Goal: Task Accomplishment & Management: Manage account settings

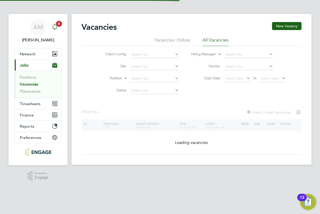
drag, startPoint x: 74, startPoint y: 34, endPoint x: 52, endPoint y: 28, distance: 22.7
click at [52, 28] on icon "Main navigation" at bounding box center [55, 27] width 6 height 6
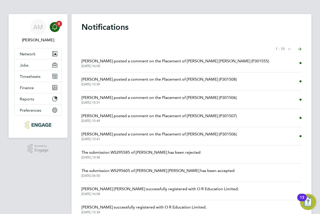
drag, startPoint x: 205, startPoint y: 42, endPoint x: 173, endPoint y: 59, distance: 35.9
click at [173, 59] on span "Rufena Haque posted a comment on the Placement of Reema Dave (P301555)" at bounding box center [176, 61] width 188 height 6
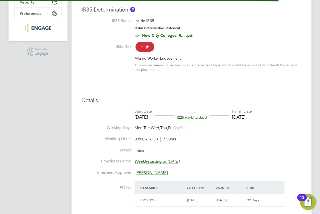
scroll to position [3, 3]
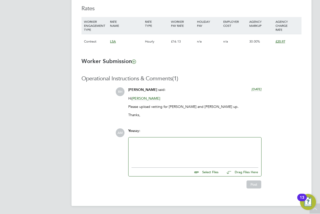
drag, startPoint x: 217, startPoint y: 139, endPoint x: 199, endPoint y: 148, distance: 19.7
click at [199, 148] on div at bounding box center [195, 151] width 127 height 22
click at [158, 154] on div at bounding box center [195, 151] width 127 height 22
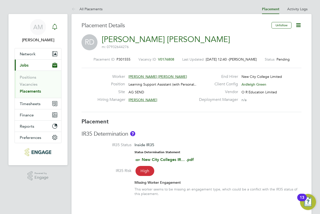
click at [54, 25] on icon "Main navigation" at bounding box center [55, 27] width 6 height 6
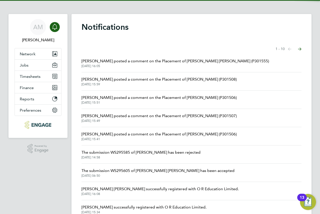
click at [152, 86] on span "22 Aug 2025, 15:59" at bounding box center [159, 84] width 155 height 4
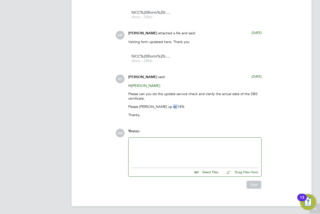
drag, startPoint x: 169, startPoint y: 106, endPoint x: 176, endPoint y: 105, distance: 7.3
click at [176, 105] on p "Please amend mark up to 18%" at bounding box center [194, 106] width 133 height 5
copy p "18%"
click at [191, 110] on div "Hi Andrew Murphy Please can you do the update service check and clarify the act…" at bounding box center [194, 102] width 133 height 38
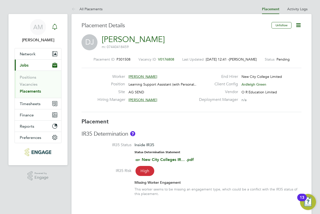
click at [52, 29] on icon "Main navigation" at bounding box center [55, 27] width 6 height 6
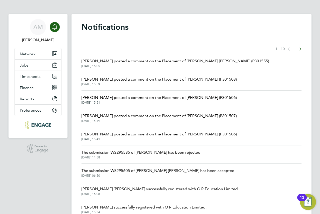
click at [158, 82] on span "Rufena Haque posted a comment on the Placement of David Jenkin (P301508)" at bounding box center [159, 79] width 155 height 6
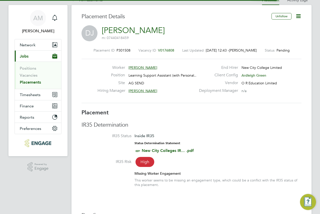
scroll to position [3, 3]
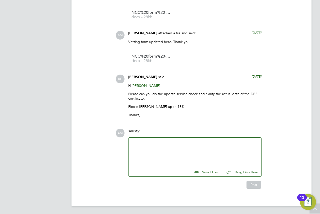
drag, startPoint x: 199, startPoint y: 127, endPoint x: 197, endPoint y: 126, distance: 2.6
drag, startPoint x: 197, startPoint y: 126, endPoint x: 192, endPoint y: 123, distance: 5.6
click at [192, 123] on div "Operational Instructions & Comments (3) AM Andrew Murphy attached a file and sa…" at bounding box center [192, 79] width 220 height 219
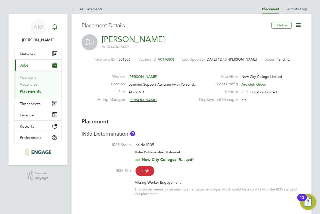
click at [55, 26] on icon "Main navigation" at bounding box center [55, 27] width 6 height 6
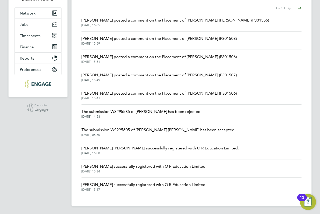
click at [161, 95] on span "Rufena Haque posted a comment on the Placement of Anitha Pradeep (P301506)" at bounding box center [159, 93] width 155 height 6
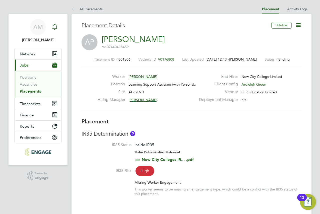
click at [55, 24] on div "Main navigation" at bounding box center [55, 27] width 10 height 10
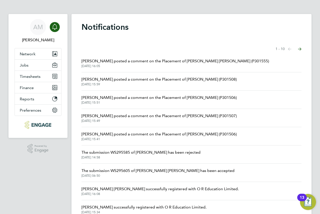
click at [134, 117] on span "Rufena Haque posted a comment on the Placement of Arba Dreni (P301507)" at bounding box center [159, 116] width 155 height 6
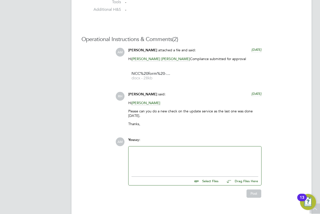
drag, startPoint x: 210, startPoint y: 93, endPoint x: 201, endPoint y: 88, distance: 10.4
click at [201, 88] on div "AM Andrew Murphy attached a file and said: 6 days ago Hi Rufena Haque Karen Mar…" at bounding box center [209, 89] width 186 height 82
click at [162, 164] on div at bounding box center [195, 160] width 127 height 22
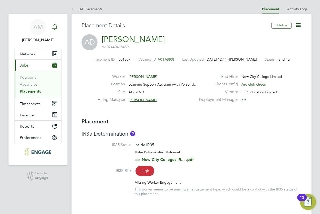
drag, startPoint x: 63, startPoint y: 30, endPoint x: 56, endPoint y: 29, distance: 7.4
drag, startPoint x: 56, startPoint y: 29, endPoint x: 46, endPoint y: 25, distance: 10.8
click at [46, 25] on div "AM" at bounding box center [38, 27] width 16 height 16
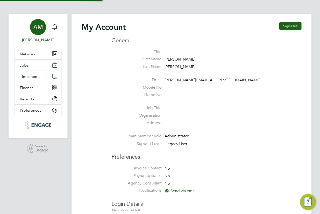
click at [61, 25] on link "AM Andrew Murphy" at bounding box center [38, 31] width 47 height 24
type input "[PERSON_NAME][EMAIL_ADDRESS][DOMAIN_NAME]"
click at [56, 26] on icon "Main navigation" at bounding box center [54, 26] width 5 height 5
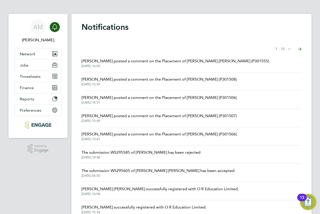
click at [202, 61] on span "Rufena Haque posted a comment on the Placement of Reema Dave (P301555)" at bounding box center [176, 61] width 188 height 6
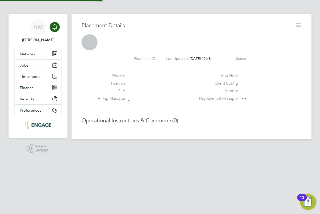
scroll to position [8, 99]
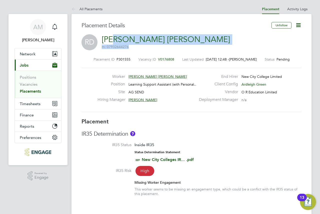
drag, startPoint x: 151, startPoint y: 42, endPoint x: 129, endPoint y: 39, distance: 22.7
click at [116, 39] on div "RD Reema Dave m: 07932644276" at bounding box center [192, 42] width 220 height 17
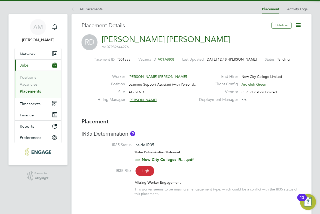
click at [149, 39] on div "RD Reema Dave m: 07932644276" at bounding box center [192, 42] width 220 height 17
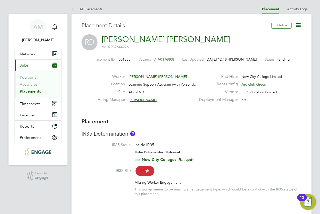
drag, startPoint x: 137, startPoint y: 39, endPoint x: 121, endPoint y: 35, distance: 15.7
click at [121, 35] on link "[PERSON_NAME] [PERSON_NAME]" at bounding box center [166, 40] width 128 height 10
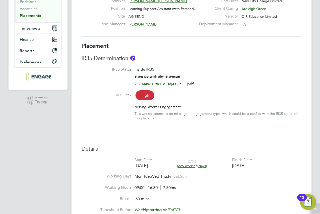
scroll to position [0, 0]
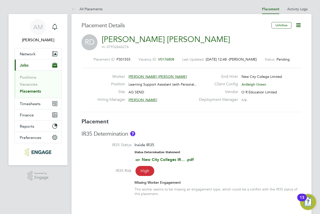
click at [299, 24] on icon at bounding box center [299, 25] width 6 height 6
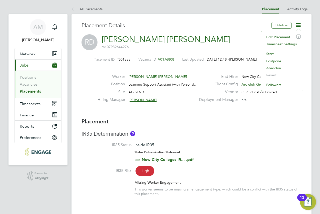
click at [291, 37] on li "Edit Placement e" at bounding box center [282, 37] width 37 height 7
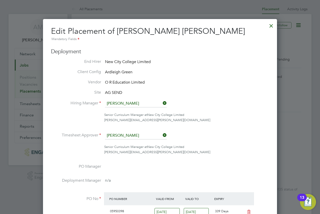
drag, startPoint x: 251, startPoint y: 85, endPoint x: 255, endPoint y: 67, distance: 18.6
drag, startPoint x: 255, startPoint y: 67, endPoint x: 271, endPoint y: 26, distance: 44.4
click at [271, 26] on div at bounding box center [271, 24] width 9 height 9
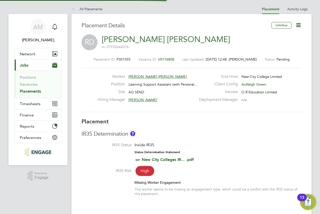
scroll to position [15, 35]
drag, startPoint x: 250, startPoint y: 46, endPoint x: 237, endPoint y: 36, distance: 16.9
drag, startPoint x: 237, startPoint y: 36, endPoint x: 0, endPoint y: 7, distance: 238.3
click at [215, 27] on h3 "Placement Details" at bounding box center [175, 25] width 187 height 7
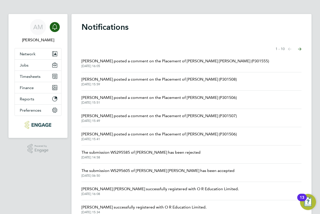
click at [210, 102] on span "22 Aug 2025, 15:51" at bounding box center [159, 103] width 155 height 4
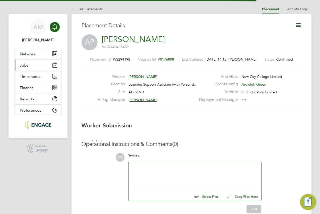
scroll to position [5, 25]
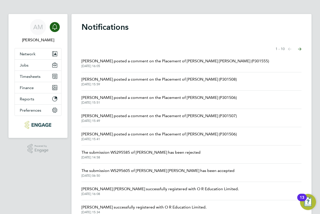
drag, startPoint x: 230, startPoint y: 108, endPoint x: 240, endPoint y: 138, distance: 31.0
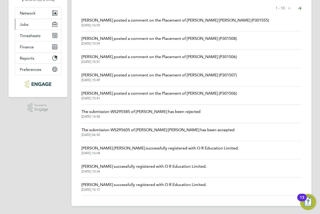
drag, startPoint x: 77, startPoint y: 62, endPoint x: 29, endPoint y: 21, distance: 63.6
click at [29, 21] on button "Jobs" at bounding box center [38, 24] width 47 height 11
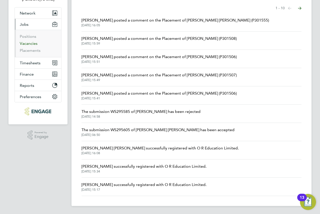
click at [29, 43] on link "Vacancies" at bounding box center [29, 43] width 18 height 5
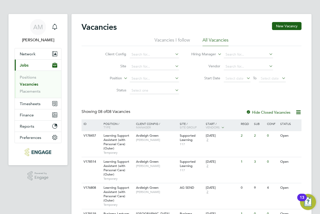
click at [246, 49] on li "Hiring Manager" at bounding box center [239, 55] width 107 height 12
click at [247, 56] on input at bounding box center [248, 54] width 49 height 7
type input "kar"
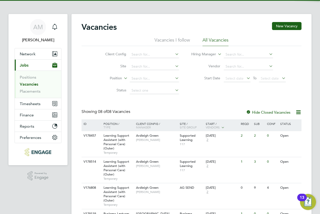
click at [240, 61] on li "Vendor" at bounding box center [239, 67] width 107 height 12
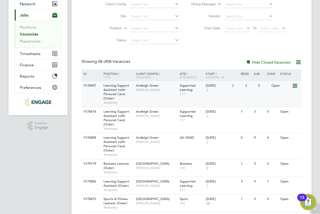
click at [151, 143] on span "[PERSON_NAME]" at bounding box center [156, 142] width 41 height 4
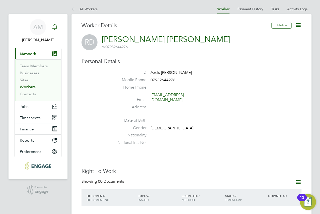
click at [54, 27] on icon "Main navigation" at bounding box center [55, 27] width 6 height 6
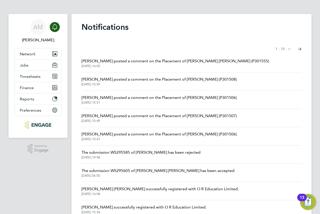
click at [169, 65] on span "[DATE] 16:05" at bounding box center [176, 66] width 188 height 4
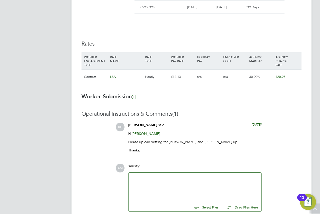
scroll to position [353, 0]
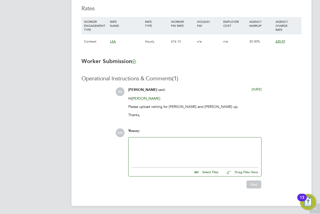
click at [188, 142] on div at bounding box center [195, 151] width 127 height 22
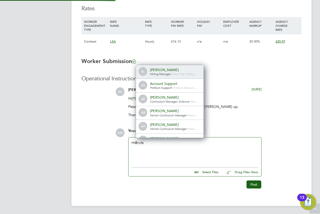
scroll to position [3, 3]
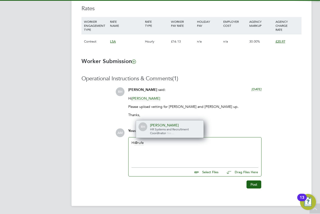
click at [166, 127] on div "Rufena Haque" at bounding box center [175, 125] width 50 height 5
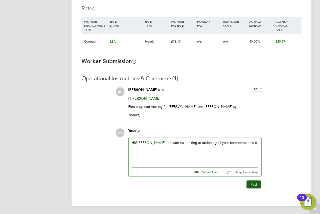
click at [177, 139] on div "Hi @Rufena Haque ​ - no worries, looking at actioning all your comments now :)" at bounding box center [195, 151] width 133 height 28
click at [253, 185] on button "Post" at bounding box center [254, 185] width 15 height 8
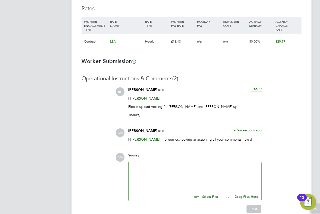
drag, startPoint x: 206, startPoint y: 98, endPoint x: 183, endPoint y: 61, distance: 43.8
drag, startPoint x: 183, startPoint y: 61, endPoint x: 176, endPoint y: 60, distance: 7.3
click at [182, 60] on h3 "Worker Submission" at bounding box center [192, 61] width 220 height 7
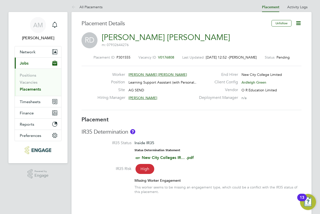
drag, startPoint x: 221, startPoint y: 113, endPoint x: 217, endPoint y: 114, distance: 3.5
drag, startPoint x: 217, startPoint y: 114, endPoint x: 191, endPoint y: 117, distance: 26.6
click at [191, 117] on h3 "Placement" at bounding box center [192, 119] width 220 height 7
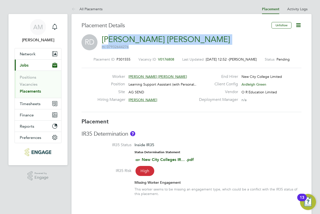
drag, startPoint x: 147, startPoint y: 40, endPoint x: 111, endPoint y: 41, distance: 35.8
click at [111, 40] on div "RD Reema Dave m: 07932644276" at bounding box center [192, 42] width 220 height 17
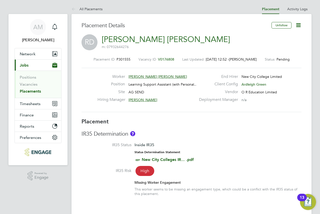
click at [165, 42] on div "RD Reema Dave m: 07932644276" at bounding box center [192, 42] width 220 height 17
drag, startPoint x: 156, startPoint y: 43, endPoint x: 150, endPoint y: 44, distance: 6.0
click at [155, 43] on div "RD Reema Dave m: 07932644276" at bounding box center [192, 42] width 220 height 17
drag, startPoint x: 156, startPoint y: 42, endPoint x: 141, endPoint y: 40, distance: 14.9
click at [156, 42] on div "RD Reema Dave m: 07932644276" at bounding box center [192, 42] width 220 height 17
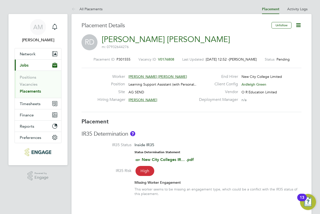
click at [141, 40] on link "[PERSON_NAME] [PERSON_NAME]" at bounding box center [166, 40] width 128 height 10
click at [55, 26] on icon "Main navigation" at bounding box center [55, 27] width 6 height 6
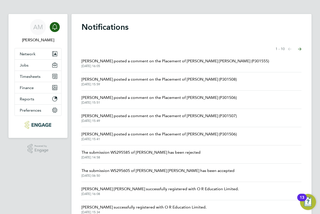
click at [185, 84] on span "22 Aug 2025, 15:59" at bounding box center [159, 84] width 155 height 4
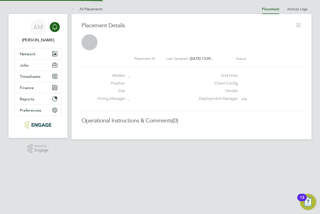
scroll to position [8, 99]
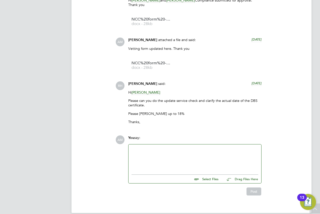
drag, startPoint x: 211, startPoint y: 162, endPoint x: 200, endPoint y: 164, distance: 11.9
click at [200, 164] on div at bounding box center [195, 158] width 127 height 22
click at [202, 176] on input "file" at bounding box center [221, 178] width 75 height 7
type input "C:\fakepath\NCC+form+-+David.docx"
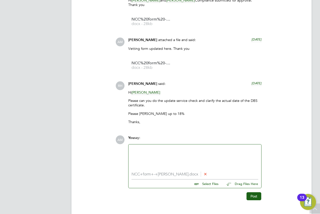
click at [198, 153] on div at bounding box center [195, 158] width 127 height 22
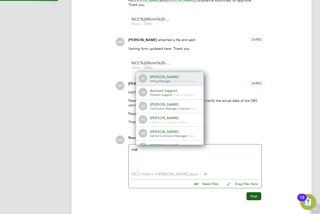
scroll to position [4, 50]
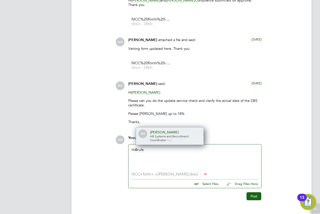
click at [179, 130] on div "[PERSON_NAME]" at bounding box center [175, 132] width 50 height 5
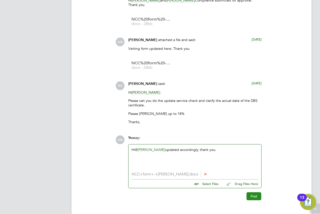
click at [256, 194] on button "Post" at bounding box center [254, 196] width 15 height 8
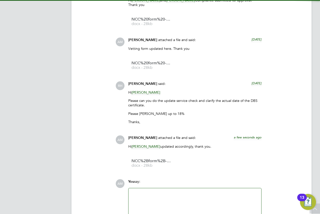
drag, startPoint x: 232, startPoint y: 96, endPoint x: 226, endPoint y: 92, distance: 7.6
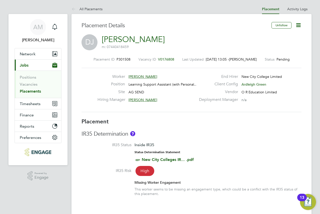
click at [299, 26] on icon at bounding box center [299, 25] width 6 height 6
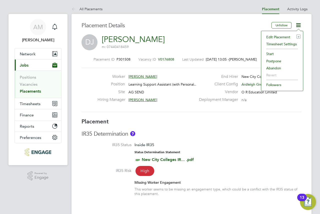
click at [287, 35] on li "Edit Placement e" at bounding box center [282, 37] width 37 height 7
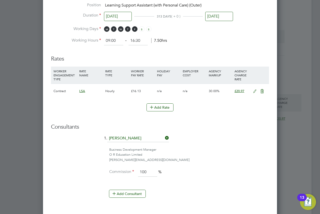
click at [255, 89] on icon at bounding box center [255, 91] width 6 height 4
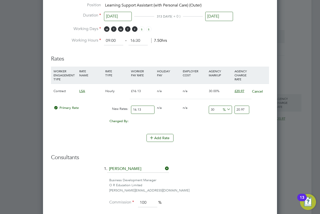
click at [219, 109] on input "30" at bounding box center [220, 110] width 23 height 8
type input "1"
type input "16.2913"
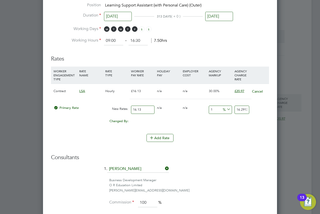
type input "18"
type input "19.0334"
type input "18.00"
drag, startPoint x: 217, startPoint y: 154, endPoint x: 213, endPoint y: 153, distance: 4.7
click at [213, 153] on ng-form "Deployment End Hirer New City College Limited Client Config Ardleigh Green Vend…" at bounding box center [160, 43] width 218 height 540
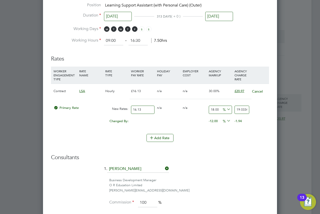
drag, startPoint x: 213, startPoint y: 152, endPoint x: 207, endPoint y: 152, distance: 5.5
click at [207, 152] on ng-form "Deployment End Hirer New City College Limited Client Config Ardleigh Green Vend…" at bounding box center [160, 43] width 218 height 540
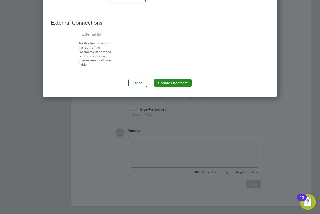
click at [173, 84] on button "Update Placement" at bounding box center [173, 83] width 38 height 8
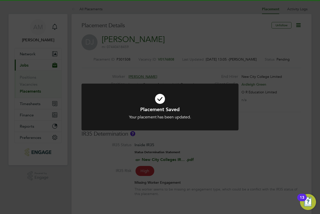
drag, startPoint x: 221, startPoint y: 71, endPoint x: 217, endPoint y: 64, distance: 8.4
drag, startPoint x: 217, startPoint y: 64, endPoint x: 207, endPoint y: 40, distance: 26.0
click at [203, 40] on div "Placement Saved Your placement has been updated. Cancel Okay" at bounding box center [160, 107] width 320 height 214
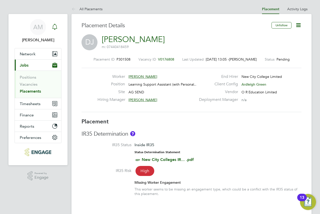
click at [57, 26] on icon "Main navigation" at bounding box center [54, 26] width 5 height 5
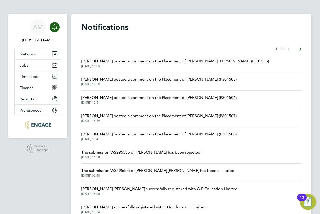
click at [180, 100] on span "Rufena Haque posted a comment on the Placement of Anitha Pradeep (P301506)" at bounding box center [159, 98] width 155 height 6
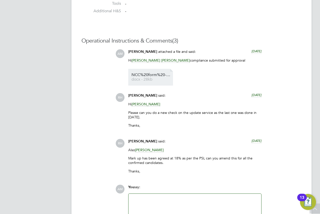
click at [169, 76] on span "NCC%20form%20-%20Anitha" at bounding box center [152, 75] width 40 height 4
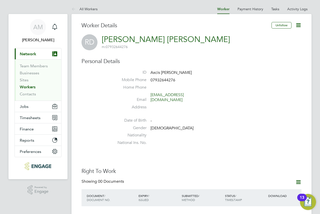
drag, startPoint x: 149, startPoint y: 39, endPoint x: 114, endPoint y: 40, distance: 34.3
click at [115, 40] on div "RD [PERSON_NAME] [PERSON_NAME] m: 07932644276" at bounding box center [192, 42] width 220 height 16
click at [114, 40] on link "[PERSON_NAME] [PERSON_NAME]" at bounding box center [166, 40] width 128 height 10
click at [56, 29] on icon "Main navigation" at bounding box center [54, 26] width 5 height 5
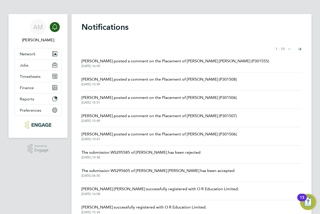
click at [121, 67] on span "[DATE] 16:05" at bounding box center [176, 66] width 188 height 4
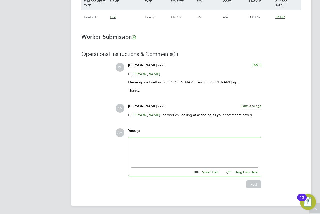
drag, startPoint x: 201, startPoint y: 139, endPoint x: 189, endPoint y: 141, distance: 12.3
click at [189, 141] on div at bounding box center [195, 151] width 127 height 22
click at [197, 172] on input "file" at bounding box center [221, 171] width 75 height 7
drag, startPoint x: 250, startPoint y: 55, endPoint x: 247, endPoint y: 52, distance: 4.3
click at [204, 171] on input "file" at bounding box center [221, 171] width 75 height 7
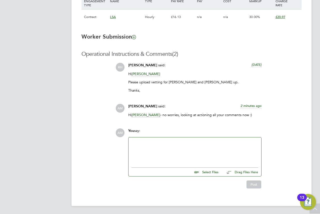
type input "C:\fakepath\NCC+form+Reema+Dave+.docx"
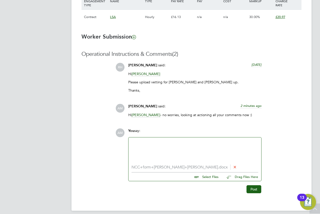
click at [167, 150] on div at bounding box center [195, 151] width 127 height 22
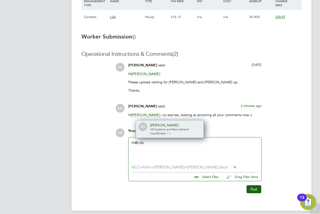
click at [173, 126] on div "[PERSON_NAME]" at bounding box center [175, 125] width 50 height 5
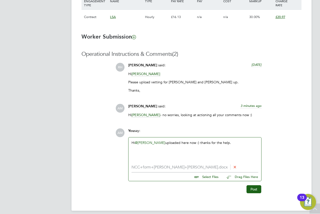
drag, startPoint x: 216, startPoint y: 133, endPoint x: 192, endPoint y: 147, distance: 28.0
click at [192, 147] on div "Hi @Rufena Haque ​ uploaded here now :) thanks for the help." at bounding box center [195, 151] width 127 height 22
click at [257, 190] on button "Post" at bounding box center [254, 189] width 15 height 8
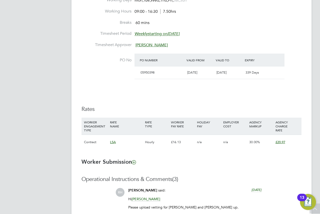
drag, startPoint x: 264, startPoint y: 131, endPoint x: 206, endPoint y: 99, distance: 66.6
drag, startPoint x: 206, startPoint y: 99, endPoint x: 168, endPoint y: 83, distance: 41.7
click at [168, 83] on li "PO No PO Number Valid From Valid To Expiry 05950398 01 Aug 2025 31 Jul 2026 339…" at bounding box center [192, 70] width 220 height 32
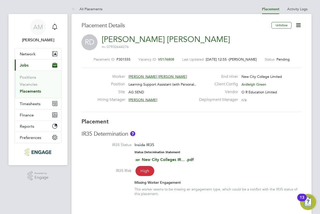
click at [298, 26] on icon at bounding box center [299, 25] width 6 height 6
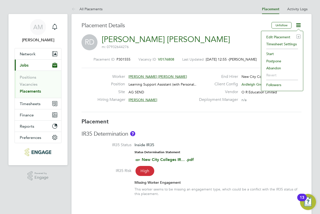
click at [287, 36] on li "Edit Placement e" at bounding box center [282, 37] width 37 height 7
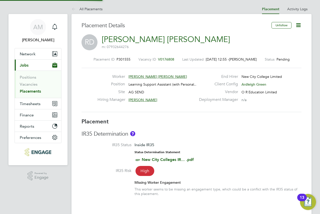
type input "[PERSON_NAME]"
type input "[DATE]"
type input "09:00"
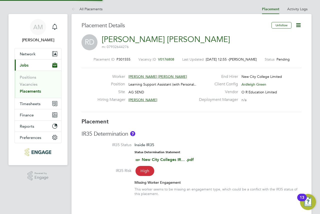
type input "16:30"
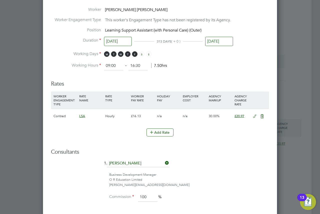
click at [254, 115] on icon at bounding box center [255, 116] width 6 height 4
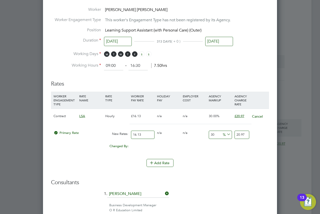
click at [219, 133] on input "30" at bounding box center [220, 135] width 23 height 8
type input "1"
type input "16.2913"
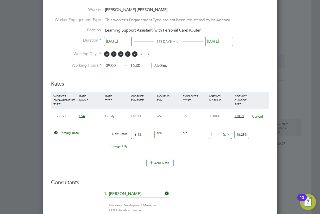
type input "18"
type input "19.0334"
type input "18.00"
click at [221, 161] on div "Add Rate" at bounding box center [160, 163] width 218 height 8
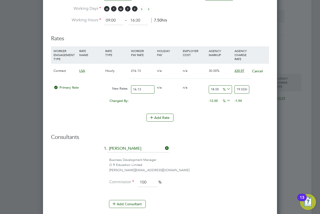
scroll to position [421, 0]
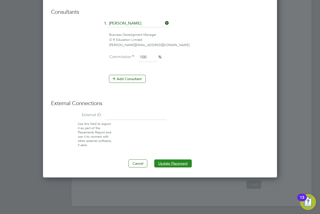
click at [188, 162] on button "Update Placement" at bounding box center [173, 163] width 38 height 8
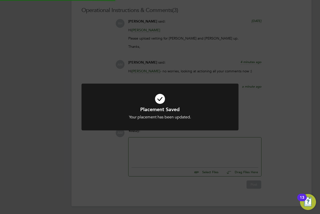
scroll to position [0, 0]
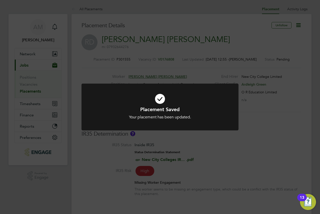
drag, startPoint x: 250, startPoint y: 125, endPoint x: 220, endPoint y: 145, distance: 36.3
click at [220, 145] on div "Placement Saved Your placement has been updated. Cancel Okay" at bounding box center [160, 107] width 320 height 214
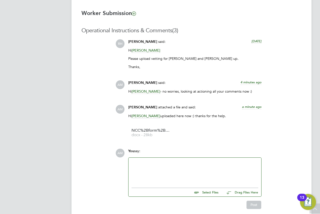
click at [202, 172] on div at bounding box center [195, 172] width 127 height 22
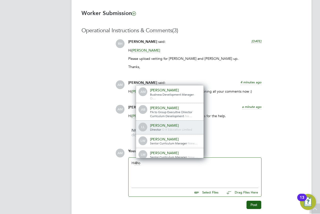
click at [173, 125] on div "[PERSON_NAME]" at bounding box center [175, 125] width 50 height 5
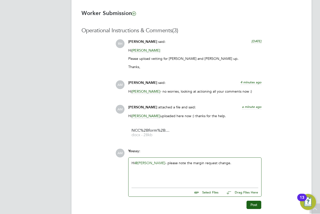
click at [210, 169] on div "Hi @Louise Linehan ​ - please note the margin request change." at bounding box center [195, 172] width 127 height 22
click at [256, 205] on button "Post" at bounding box center [254, 205] width 15 height 8
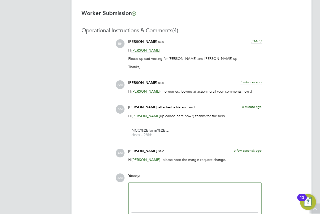
drag, startPoint x: 251, startPoint y: 127, endPoint x: 256, endPoint y: 141, distance: 15.0
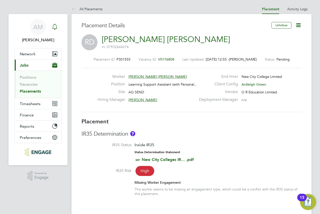
drag, startPoint x: 170, startPoint y: 36, endPoint x: 56, endPoint y: 26, distance: 114.6
click at [56, 26] on icon "Main navigation" at bounding box center [55, 27] width 6 height 6
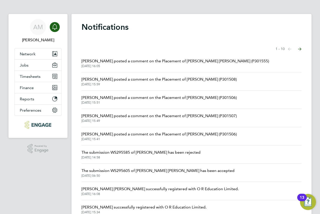
click at [192, 83] on span "[DATE] 15:59" at bounding box center [159, 84] width 155 height 4
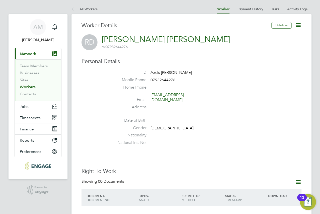
click at [26, 86] on link "Workers" at bounding box center [28, 87] width 16 height 5
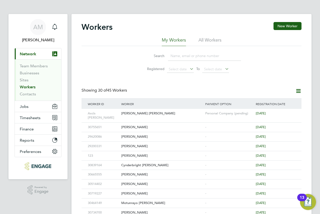
click at [182, 58] on input at bounding box center [204, 56] width 73 height 10
click at [126, 114] on div "[PERSON_NAME] [PERSON_NAME]" at bounding box center [162, 113] width 84 height 9
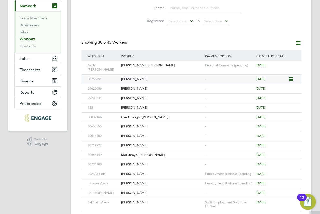
scroll to position [50, 0]
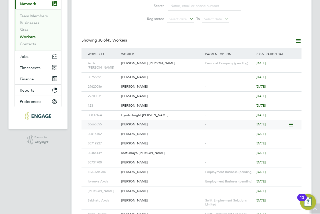
click at [161, 120] on div "[PERSON_NAME]" at bounding box center [162, 124] width 84 height 9
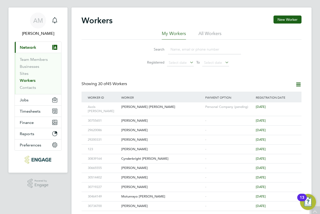
scroll to position [0, 0]
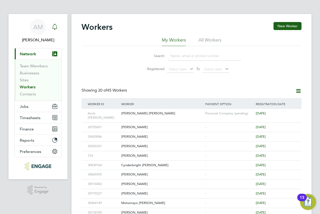
click at [54, 27] on icon "Main navigation" at bounding box center [55, 27] width 6 height 6
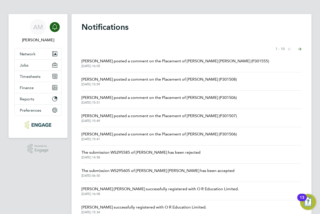
click at [160, 105] on li "[PERSON_NAME] posted a comment on the Placement of [PERSON_NAME] (P301506) [DAT…" at bounding box center [192, 100] width 220 height 18
click at [153, 99] on span "[PERSON_NAME] posted a comment on the Placement of [PERSON_NAME] (P301506)" at bounding box center [159, 98] width 155 height 6
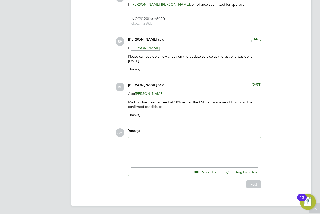
click at [206, 128] on div "You say:" at bounding box center [194, 132] width 133 height 9
click at [211, 170] on input "file" at bounding box center [221, 171] width 75 height 7
type input "C:\fakepath\NCC form - Anitha Pradeep .docx"
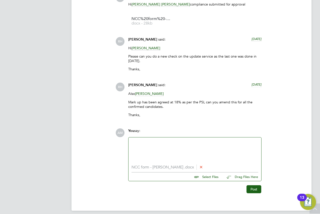
click at [187, 145] on div at bounding box center [195, 151] width 127 height 22
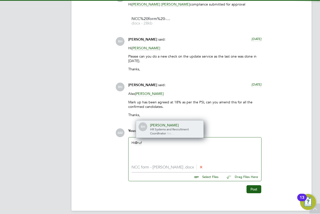
click at [189, 129] on span "HR Systems and Recruitment Coordinator" at bounding box center [169, 131] width 39 height 8
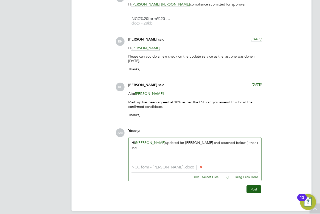
drag, startPoint x: 232, startPoint y: 124, endPoint x: 187, endPoint y: 114, distance: 47.0
drag, startPoint x: 187, startPoint y: 114, endPoint x: 191, endPoint y: 112, distance: 4.9
click at [190, 113] on p "Thanks," at bounding box center [194, 115] width 133 height 5
click at [255, 190] on button "Post" at bounding box center [254, 189] width 15 height 8
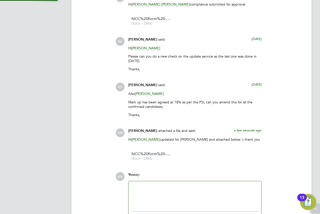
drag, startPoint x: 263, startPoint y: 131, endPoint x: 212, endPoint y: 115, distance: 53.9
click at [212, 115] on p "Thanks," at bounding box center [194, 115] width 133 height 5
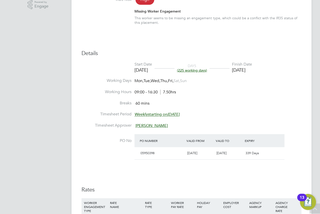
drag, startPoint x: 278, startPoint y: 102, endPoint x: 248, endPoint y: 95, distance: 30.9
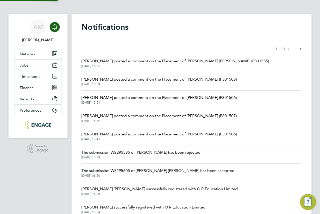
click at [243, 85] on li "Rufena Haque posted a comment on the Placement of David Jenkin (P301508) 22 Aug…" at bounding box center [192, 81] width 220 height 18
click at [171, 98] on span "Rufena Haque posted a comment on the Placement of Anitha Pradeep (P301506)" at bounding box center [159, 98] width 155 height 6
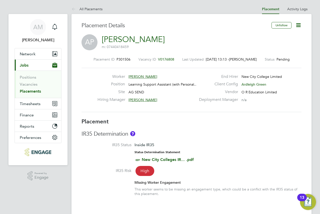
click at [299, 25] on icon at bounding box center [299, 25] width 6 height 6
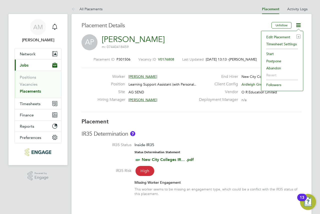
click at [283, 38] on li "Edit Placement e" at bounding box center [282, 37] width 37 height 7
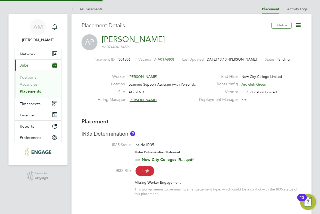
type input "Karen Marcelline"
type input "01 Sep 2025"
type input "10 Jul 2026"
type input "09:00"
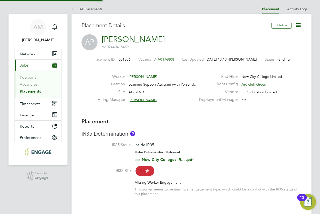
type input "16:30"
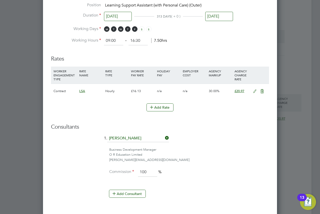
click at [255, 90] on icon at bounding box center [255, 91] width 6 height 4
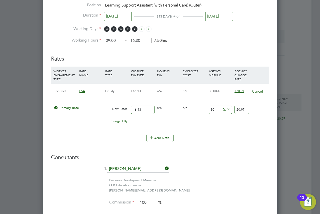
click at [219, 110] on input "30" at bounding box center [220, 110] width 23 height 8
type input "3"
type input "16.6139"
type input "1"
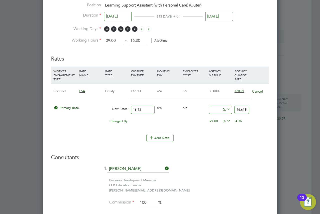
type input "16.2913"
type input "18"
type input "19.0334"
type input "18.00"
drag, startPoint x: 217, startPoint y: 163, endPoint x: 200, endPoint y: 145, distance: 24.6
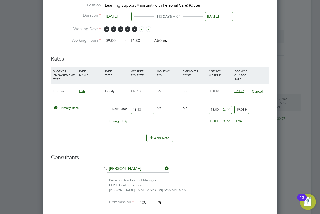
click at [200, 145] on li "Add Rate" at bounding box center [160, 140] width 218 height 13
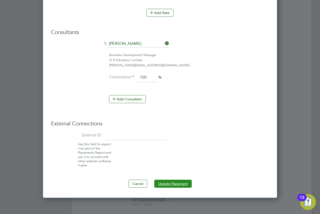
click at [183, 180] on button "Update Placement" at bounding box center [173, 184] width 38 height 8
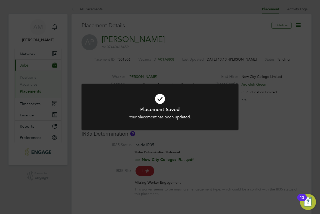
click at [245, 48] on div "Placement Saved Your placement has been updated. Cancel Okay" at bounding box center [160, 107] width 320 height 214
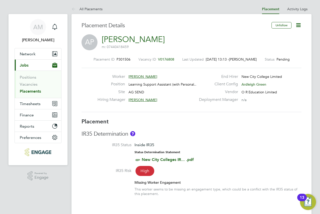
drag, startPoint x: 241, startPoint y: 39, endPoint x: 235, endPoint y: 35, distance: 7.3
drag, startPoint x: 235, startPoint y: 35, endPoint x: 229, endPoint y: 29, distance: 8.3
click at [229, 29] on h3 "Placement Details" at bounding box center [175, 25] width 187 height 7
click at [56, 26] on icon "Main navigation" at bounding box center [55, 27] width 6 height 6
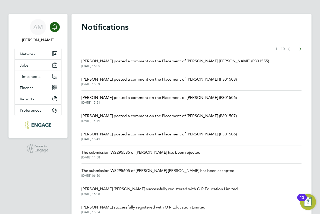
click at [172, 118] on span "Rufena Haque posted a comment on the Placement of Arba Dreni (P301507)" at bounding box center [159, 116] width 155 height 6
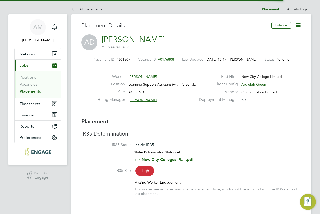
scroll to position [5, 82]
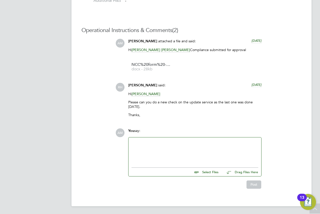
drag, startPoint x: 173, startPoint y: 118, endPoint x: 171, endPoint y: 122, distance: 3.7
drag, startPoint x: 171, startPoint y: 122, endPoint x: 159, endPoint y: 143, distance: 25.0
click at [159, 143] on div at bounding box center [195, 151] width 127 height 22
click at [156, 61] on li "NCC%20form%20-%20Arba docx - 28kb" at bounding box center [150, 67] width 45 height 17
click at [156, 63] on span "NCC%20form%20-%20Arba" at bounding box center [152, 65] width 40 height 4
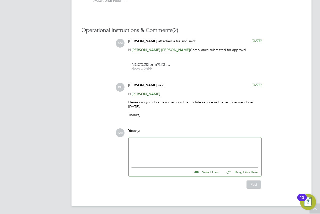
drag, startPoint x: 200, startPoint y: 148, endPoint x: 193, endPoint y: 147, distance: 7.1
click at [193, 147] on div at bounding box center [195, 151] width 127 height 22
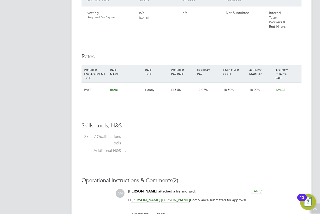
scroll to position [735, 0]
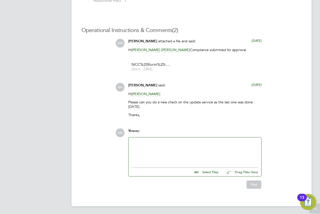
click at [200, 173] on input "file" at bounding box center [221, 171] width 75 height 7
type input "C:\fakepath\NCC form - Anitha Pradeep .docx"
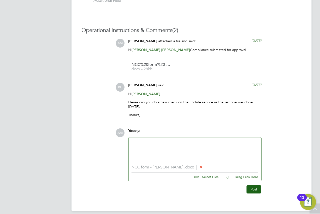
click at [202, 167] on icon at bounding box center [202, 167] width 4 height 4
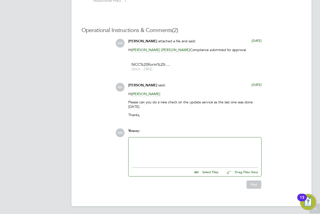
click at [160, 149] on div at bounding box center [195, 151] width 127 height 22
click at [195, 173] on input "file" at bounding box center [221, 171] width 75 height 7
type input "C:\fakepath\NCC form - Arba Dreni .docx"
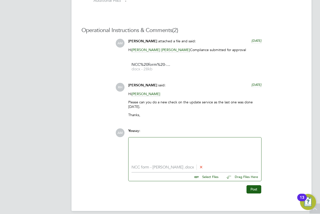
click at [139, 148] on div at bounding box center [195, 151] width 127 height 22
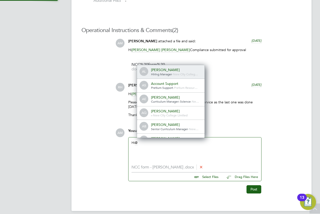
scroll to position [4, 50]
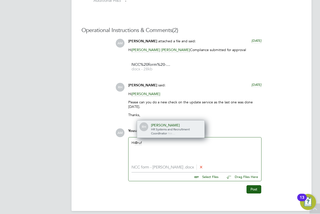
click at [176, 133] on span "Ne…" at bounding box center [171, 133] width 7 height 4
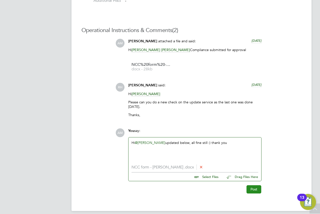
click at [254, 190] on button "Post" at bounding box center [254, 189] width 15 height 8
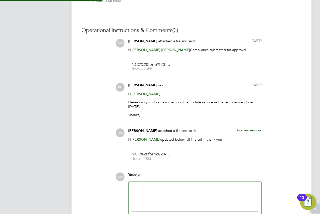
drag, startPoint x: 219, startPoint y: 100, endPoint x: 213, endPoint y: 95, distance: 8.2
drag, startPoint x: 213, startPoint y: 95, endPoint x: 189, endPoint y: 79, distance: 29.2
click at [190, 79] on div "AM Andrew Murphy attached a file and said: 6 days ago Hi Rufena Haque Karen Mar…" at bounding box center [209, 102] width 186 height 126
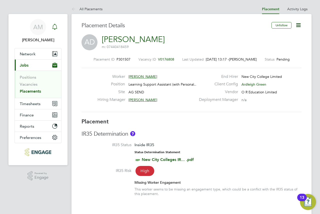
click at [57, 28] on icon "Main navigation" at bounding box center [55, 27] width 6 height 6
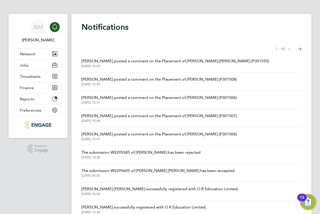
drag, startPoint x: 223, startPoint y: 136, endPoint x: 198, endPoint y: 130, distance: 26.0
click at [198, 130] on li "Rufena Haque posted a comment on the Placement of Anitha Pradeep (P301506) 22 A…" at bounding box center [192, 136] width 220 height 18
click at [196, 135] on span "Rufena Haque posted a comment on the Placement of Anitha Pradeep (P301506)" at bounding box center [159, 134] width 155 height 6
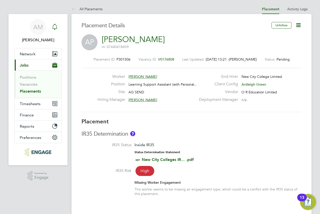
click at [57, 23] on div "Main navigation" at bounding box center [55, 27] width 10 height 10
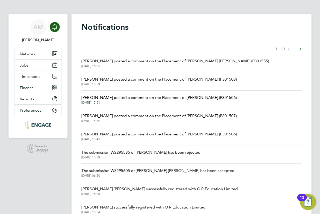
click at [190, 155] on span "The submission WS295585 of Nasrin Sultana has been rejected" at bounding box center [141, 152] width 119 height 6
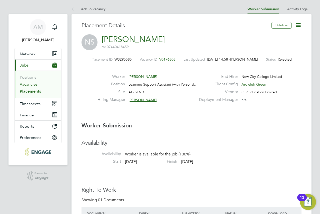
click at [34, 85] on link "Vacancies" at bounding box center [29, 84] width 18 height 5
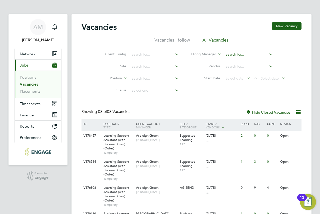
click at [234, 55] on input at bounding box center [248, 54] width 49 height 7
click at [242, 62] on li "Kare n Marcelline" at bounding box center [249, 61] width 50 height 7
type input "[PERSON_NAME]"
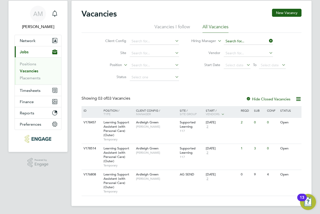
click at [244, 42] on div "Vacancies I follow All Vacancies Client Config Site Position Status Hiring Mana…" at bounding box center [192, 54] width 220 height 60
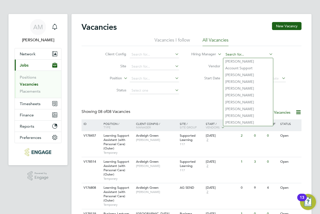
click at [235, 52] on input at bounding box center [248, 54] width 49 height 7
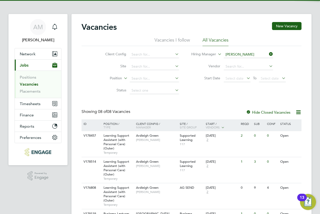
click at [247, 60] on li "Karen Marcelline" at bounding box center [255, 61] width 62 height 7
type input "[PERSON_NAME]"
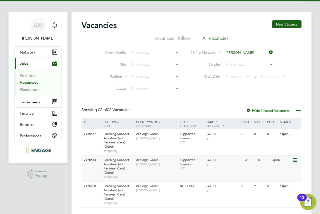
scroll to position [13, 0]
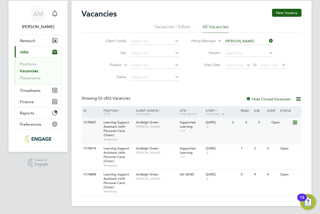
click at [101, 125] on div "Learning Support Assistant (with Personal Care) (Outer) Temporary" at bounding box center [117, 131] width 35 height 26
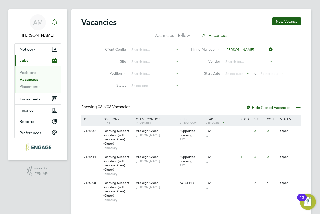
scroll to position [0, 0]
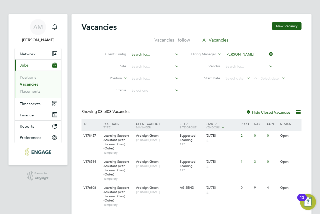
drag, startPoint x: 150, startPoint y: 27, endPoint x: 137, endPoint y: 53, distance: 29.2
drag, startPoint x: 137, startPoint y: 53, endPoint x: 28, endPoint y: 83, distance: 112.8
click at [28, 83] on link "Vacancies" at bounding box center [29, 84] width 19 height 5
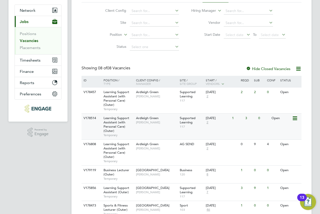
scroll to position [100, 0]
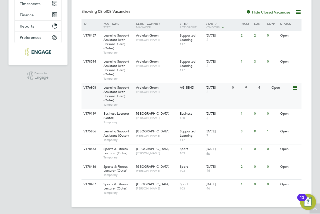
click at [157, 93] on span "[PERSON_NAME]" at bounding box center [156, 92] width 41 height 4
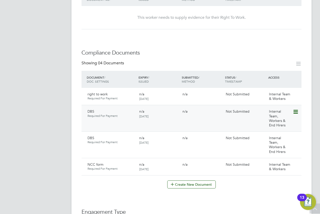
scroll to position [250, 0]
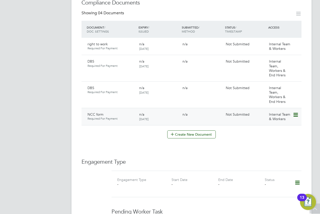
click at [298, 112] on icon at bounding box center [295, 115] width 5 height 6
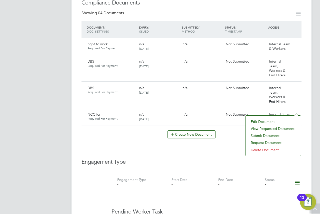
click at [274, 129] on li "View Requested Document" at bounding box center [274, 128] width 50 height 7
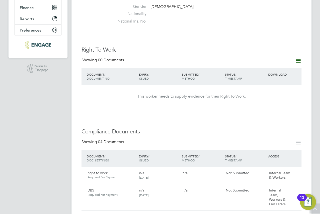
scroll to position [0, 0]
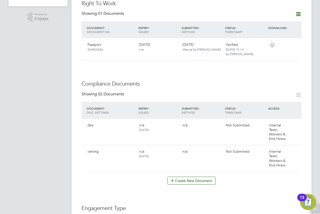
scroll to position [200, 0]
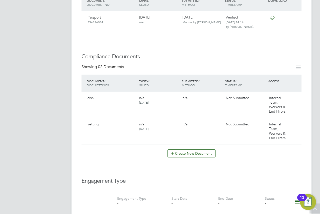
drag, startPoint x: 184, startPoint y: 85, endPoint x: 120, endPoint y: 144, distance: 86.8
click at [120, 149] on div "Create New Document" at bounding box center [192, 153] width 220 height 8
drag, startPoint x: 126, startPoint y: 135, endPoint x: 111, endPoint y: 137, distance: 15.2
click at [111, 137] on div "Showing 02 Documents DOCUMENT / DOC. SETTINGS EXPIRY / ISSUED SUBMITTED / METHO…" at bounding box center [192, 110] width 220 height 93
click at [295, 122] on icon at bounding box center [295, 125] width 5 height 6
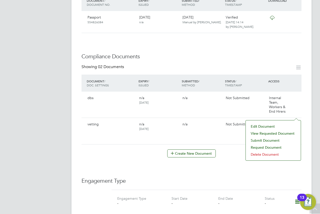
drag, startPoint x: 106, startPoint y: 128, endPoint x: 81, endPoint y: 123, distance: 26.1
drag, startPoint x: 81, startPoint y: 123, endPoint x: 30, endPoint y: 111, distance: 51.7
click at [28, 111] on app-navbar "AM [PERSON_NAME] Notifications Applications: Current page: Network Team Members…" at bounding box center [38, 130] width 59 height 632
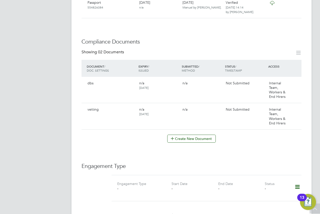
scroll to position [172, 0]
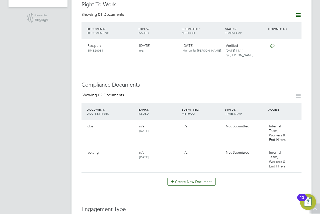
drag, startPoint x: 48, startPoint y: 103, endPoint x: 30, endPoint y: 96, distance: 19.0
click at [30, 96] on app-navbar "AM [PERSON_NAME] Notifications Applications: Current page: Network Team Members…" at bounding box center [38, 158] width 59 height 632
drag, startPoint x: 30, startPoint y: 96, endPoint x: 27, endPoint y: 95, distance: 3.2
click at [27, 95] on app-navbar "AM [PERSON_NAME] Notifications Applications: Current page: Network Team Members…" at bounding box center [38, 158] width 59 height 632
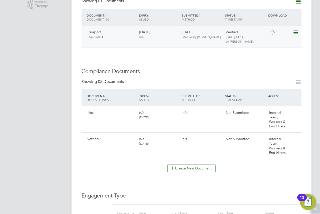
scroll to position [222, 0]
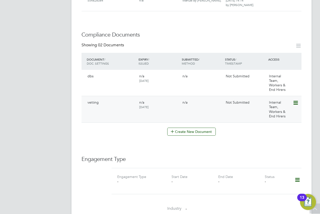
drag, startPoint x: 227, startPoint y: 106, endPoint x: 187, endPoint y: 99, distance: 40.5
click at [187, 99] on div "vetting n/a [DATE] n/a Not Submitted Internal Team, Workers & End Hirers" at bounding box center [192, 109] width 220 height 27
click at [184, 97] on div "vetting n/a [DATE] n/a Not Submitted Internal Team, Workers & End Hirers" at bounding box center [192, 109] width 220 height 27
click at [294, 100] on icon at bounding box center [295, 103] width 5 height 6
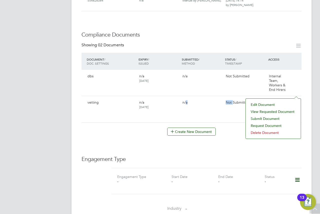
click at [269, 112] on li "View Requested Document" at bounding box center [274, 111] width 50 height 7
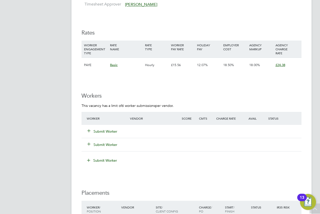
scroll to position [926, 0]
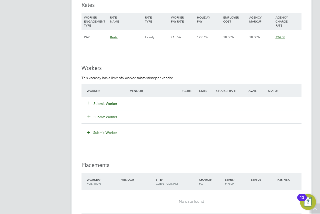
click at [103, 104] on button "Submit Worker" at bounding box center [103, 103] width 30 height 5
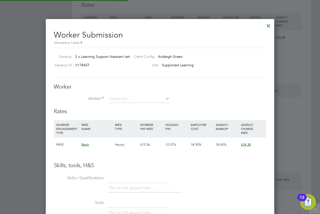
scroll to position [3, 3]
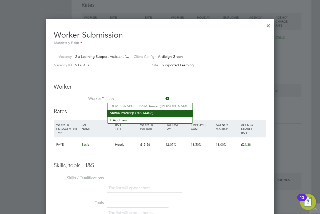
click at [129, 115] on li "An itha Pradeep (30514402)" at bounding box center [150, 113] width 85 height 7
type input "[PERSON_NAME] (30514402)"
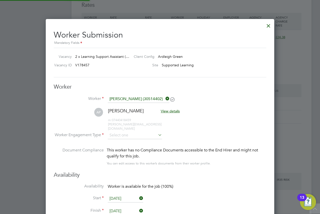
scroll to position [416, 229]
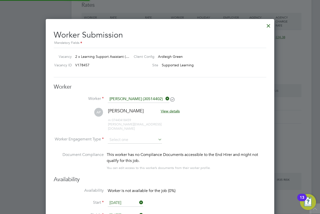
drag, startPoint x: 225, startPoint y: 116, endPoint x: 221, endPoint y: 117, distance: 3.4
drag, startPoint x: 221, startPoint y: 117, endPoint x: 132, endPoint y: 132, distance: 90.1
click at [132, 131] on li "AP [PERSON_NAME] View details m: 07440418459 [PERSON_NAME][EMAIL_ADDRESS][DOMAI…" at bounding box center [160, 122] width 213 height 28
click at [132, 136] on input at bounding box center [135, 140] width 54 height 8
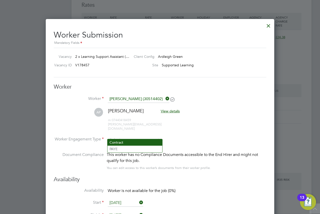
click at [130, 143] on li "Contract" at bounding box center [135, 142] width 55 height 7
type input "Contract"
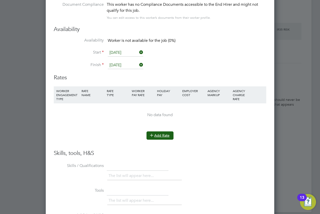
click at [157, 131] on button "Add Rate" at bounding box center [160, 135] width 27 height 8
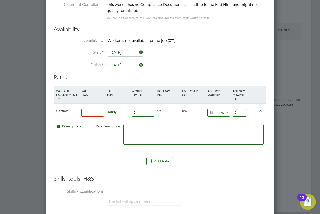
click at [100, 110] on input at bounding box center [93, 113] width 23 height 8
type input "K"
type input "LSA"
type input "1"
type input "1.18"
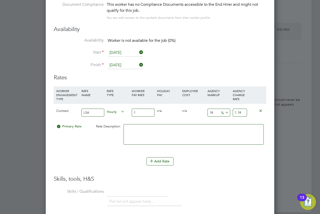
type input "16"
type input "18.88"
type input "16.1"
type input "18.998"
type input "16.13"
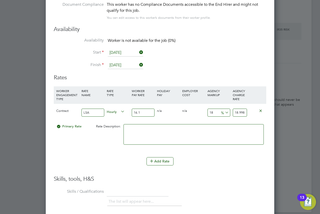
type input "19.0334"
type input "16.13"
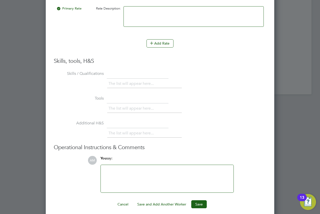
click at [133, 160] on div "You say:" at bounding box center [167, 160] width 133 height 9
click at [132, 168] on div at bounding box center [167, 179] width 127 height 22
click at [202, 200] on button "Save" at bounding box center [200, 204] width 16 height 8
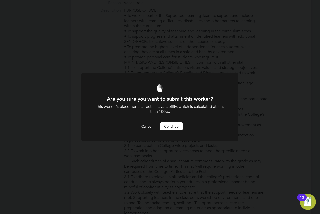
drag, startPoint x: 215, startPoint y: 110, endPoint x: 202, endPoint y: 102, distance: 14.7
click at [202, 102] on h1 "Are you sure you want to submit this worker?" at bounding box center [160, 99] width 130 height 7
click at [174, 129] on button "Continue" at bounding box center [171, 126] width 23 height 8
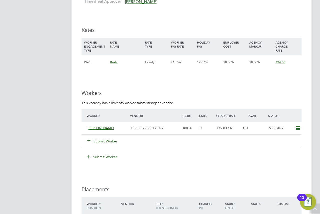
click at [103, 140] on button "Submit Worker" at bounding box center [103, 141] width 30 height 5
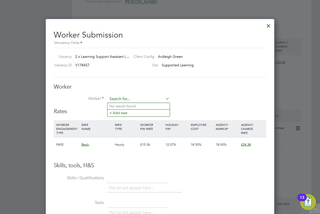
paste input "[PERSON_NAME]"
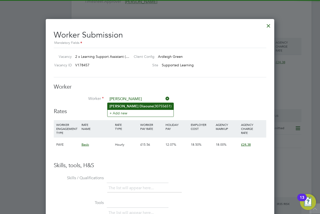
click at [140, 105] on b "Diaoune" at bounding box center [147, 106] width 14 height 4
type input "[PERSON_NAME] (30755651)"
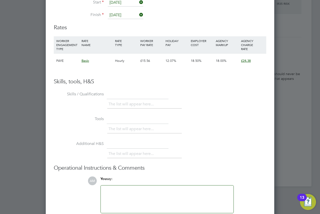
click at [250, 59] on span "£24.38" at bounding box center [246, 61] width 10 height 4
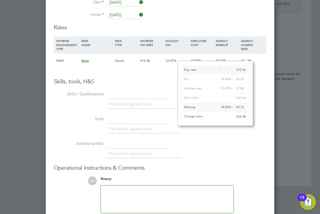
drag, startPoint x: 150, startPoint y: 68, endPoint x: 144, endPoint y: 68, distance: 5.5
click at [144, 68] on li "WORKER ENGAGEMENT TYPE RATE NAME RATE TYPE WORKER PAY RATE HOLIDAY PAY EMPLOYER…" at bounding box center [160, 54] width 213 height 37
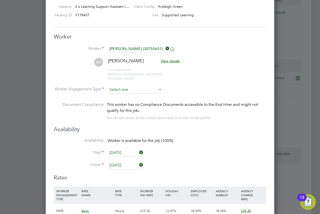
click at [132, 86] on input at bounding box center [135, 90] width 54 height 8
click at [130, 92] on li "Contract" at bounding box center [135, 92] width 55 height 7
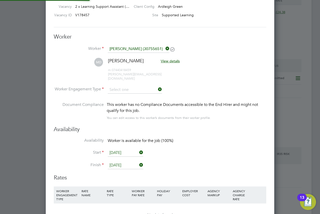
type input "Contract"
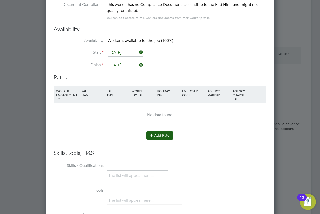
click at [163, 132] on button "Add Rate" at bounding box center [160, 135] width 27 height 8
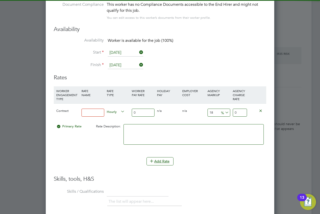
click at [90, 111] on input at bounding box center [93, 113] width 23 height 8
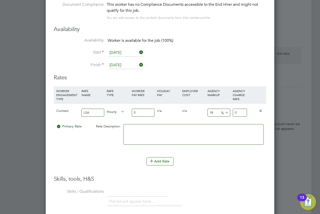
type input "LSA"
type input "1"
type input "1.18"
type input "16"
type input "18.88"
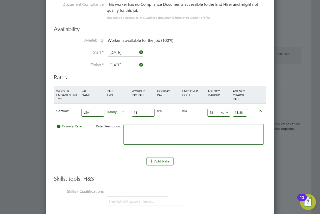
type input "16.1"
type input "18.998"
type input "16.13"
type input "19.0334"
type input "16.13"
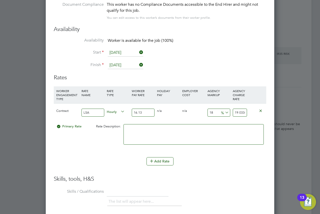
drag, startPoint x: 168, startPoint y: 141, endPoint x: 166, endPoint y: 136, distance: 5.3
drag, startPoint x: 166, startPoint y: 136, endPoint x: 162, endPoint y: 135, distance: 3.7
click at [162, 135] on textarea at bounding box center [194, 134] width 140 height 21
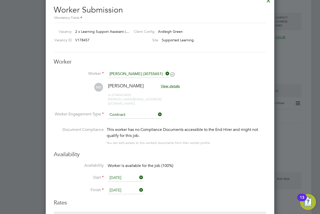
drag, startPoint x: 220, startPoint y: 98, endPoint x: 211, endPoint y: 88, distance: 13.8
drag, startPoint x: 211, startPoint y: 88, endPoint x: 196, endPoint y: 77, distance: 18.4
click at [196, 77] on li "Worker [PERSON_NAME] (30755651)" at bounding box center [160, 76] width 213 height 13
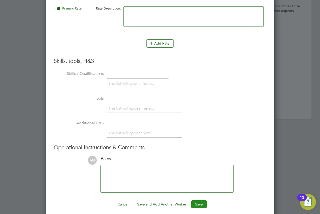
click at [199, 200] on button "Save" at bounding box center [200, 204] width 16 height 8
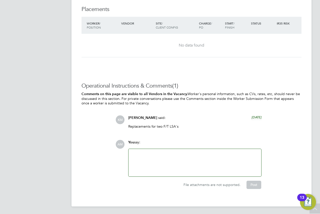
click at [193, 156] on div at bounding box center [195, 163] width 127 height 22
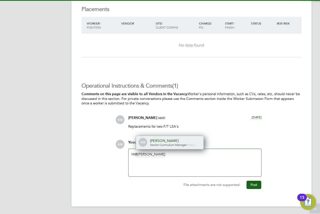
click at [173, 139] on div "[PERSON_NAME]" at bounding box center [175, 140] width 50 height 5
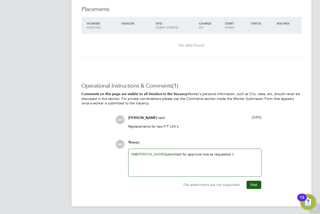
click at [213, 164] on div "Hi @[PERSON_NAME] ​ submitted for approval now as requested :)" at bounding box center [195, 163] width 127 height 22
click at [238, 155] on div "Hi @[PERSON_NAME] ​ submitted for approval now as requested :)" at bounding box center [195, 163] width 127 height 22
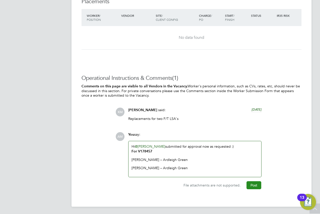
click at [259, 183] on button "Post" at bounding box center [254, 185] width 15 height 8
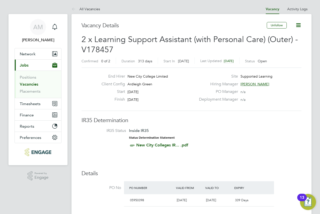
drag, startPoint x: 219, startPoint y: 69, endPoint x: 218, endPoint y: 61, distance: 8.1
drag, startPoint x: 218, startPoint y: 61, endPoint x: 172, endPoint y: 18, distance: 62.7
click at [31, 84] on link "Vacancies" at bounding box center [29, 84] width 19 height 5
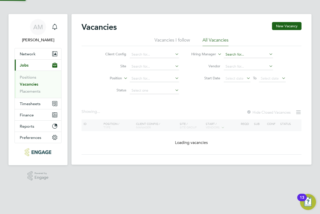
click at [247, 54] on input at bounding box center [248, 54] width 49 height 7
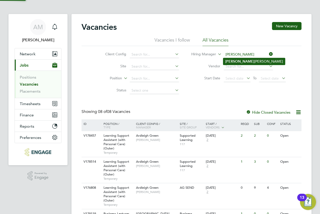
click at [244, 59] on li "[PERSON_NAME]" at bounding box center [255, 61] width 62 height 7
type input "[PERSON_NAME]"
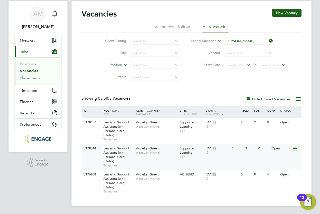
click at [103, 156] on div "Learning Support Assistant (with Personal Care) (Outer) Temporary" at bounding box center [117, 157] width 35 height 26
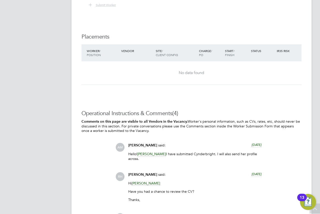
scroll to position [1152, 0]
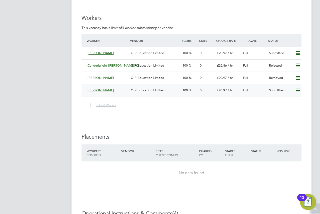
click at [128, 92] on div "[PERSON_NAME]" at bounding box center [107, 90] width 43 height 8
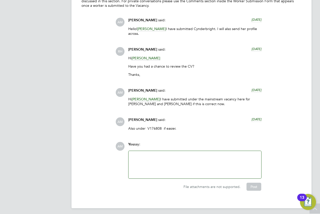
click at [159, 167] on div at bounding box center [195, 165] width 127 height 22
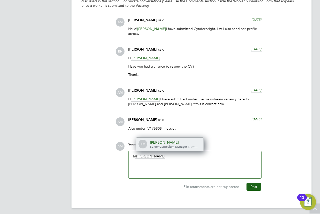
click at [169, 148] on div "KM [PERSON_NAME] Senior Curriculum Manager - New…" at bounding box center [170, 145] width 68 height 14
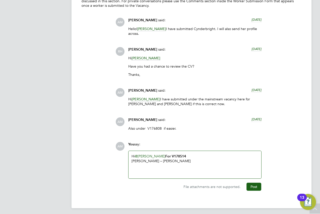
click at [188, 159] on p "[PERSON_NAME] – [PERSON_NAME]" at bounding box center [195, 161] width 127 height 5
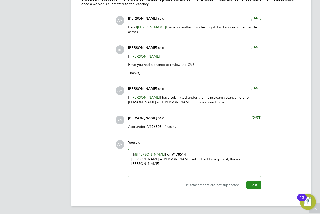
click at [254, 184] on button "Post" at bounding box center [254, 185] width 15 height 8
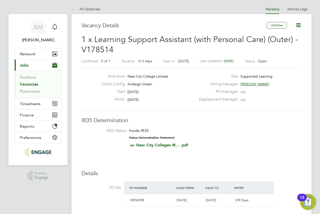
click at [300, 24] on icon at bounding box center [299, 25] width 6 height 6
click at [28, 84] on link "Vacancies" at bounding box center [29, 84] width 19 height 5
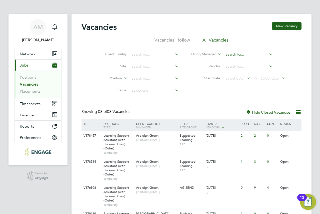
click at [246, 55] on input at bounding box center [248, 54] width 49 height 7
click at [238, 62] on li "Kar en [PERSON_NAME]" at bounding box center [249, 61] width 50 height 7
type input "[PERSON_NAME]"
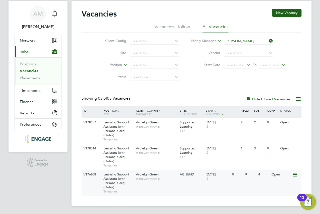
click at [89, 178] on div "V176808" at bounding box center [91, 174] width 18 height 9
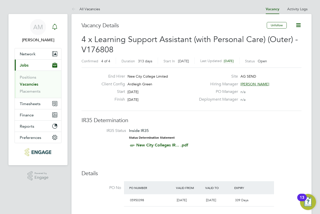
click at [53, 26] on icon "Main navigation" at bounding box center [54, 26] width 5 height 5
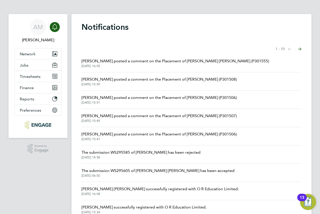
drag, startPoint x: 162, startPoint y: 71, endPoint x: 166, endPoint y: 46, distance: 25.4
click at [166, 46] on div "Showing items 1 - 10 items Previous page Next page" at bounding box center [192, 49] width 220 height 10
click at [188, 38] on div "Notifications Showing items 1 - 10 items Previous page Next page [PERSON_NAME] …" at bounding box center [192, 130] width 240 height 233
click at [51, 25] on div "Main navigation" at bounding box center [55, 27] width 10 height 10
click at [54, 29] on icon "Main navigation" at bounding box center [54, 26] width 5 height 5
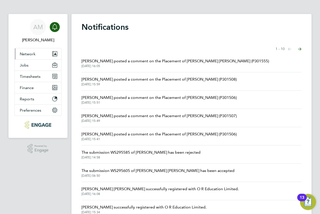
click at [35, 54] on span "Network" at bounding box center [28, 54] width 16 height 5
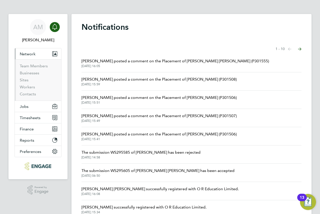
click at [36, 53] on button "Network" at bounding box center [38, 53] width 47 height 11
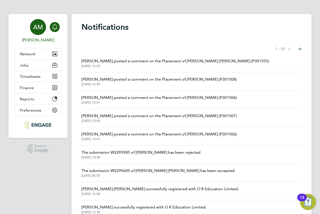
click at [37, 41] on span "[PERSON_NAME]" at bounding box center [38, 40] width 47 height 6
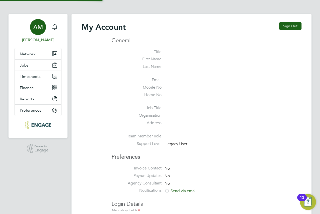
type input "[PERSON_NAME][EMAIL_ADDRESS][DOMAIN_NAME]"
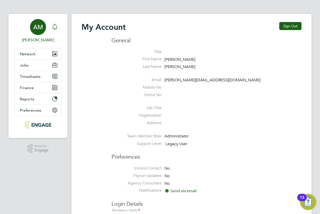
click at [53, 28] on icon "Main navigation" at bounding box center [54, 26] width 5 height 5
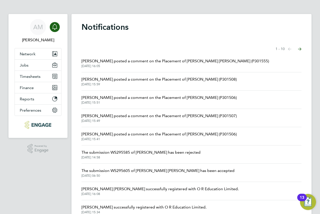
drag, startPoint x: 148, startPoint y: 51, endPoint x: 144, endPoint y: 50, distance: 4.1
drag, startPoint x: 144, startPoint y: 50, endPoint x: 112, endPoint y: 10, distance: 51.5
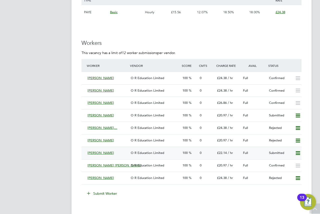
click at [124, 155] on div "[PERSON_NAME]" at bounding box center [107, 153] width 43 height 8
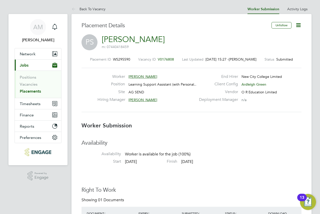
drag, startPoint x: 181, startPoint y: 64, endPoint x: 185, endPoint y: 48, distance: 16.5
drag, startPoint x: 185, startPoint y: 48, endPoint x: 189, endPoint y: 36, distance: 12.8
click at [189, 36] on div "PS [PERSON_NAME] m: 07440418459" at bounding box center [192, 42] width 220 height 17
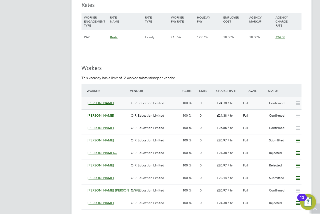
click at [205, 105] on div "0" at bounding box center [206, 103] width 17 height 8
drag, startPoint x: 225, startPoint y: 113, endPoint x: 220, endPoint y: 113, distance: 5.3
click at [220, 113] on span "£24.38" at bounding box center [222, 115] width 10 height 4
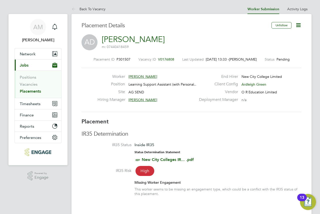
click at [299, 25] on icon at bounding box center [299, 25] width 6 height 6
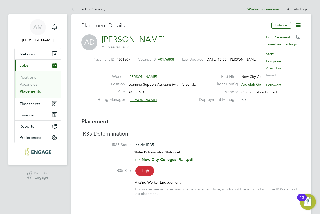
click at [290, 35] on li "Edit Placement e" at bounding box center [282, 37] width 37 height 7
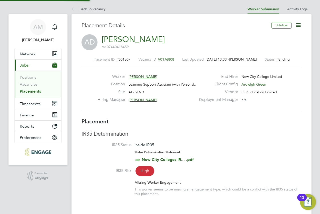
type input "[PERSON_NAME]"
type input "[DATE]"
type input "09:00"
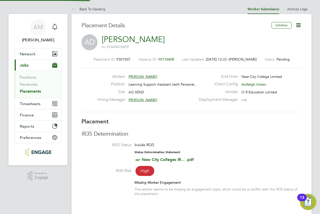
type input "16:30"
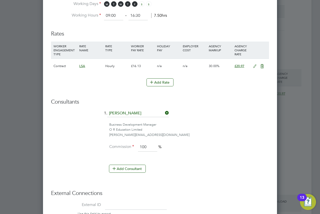
click at [256, 65] on icon at bounding box center [255, 66] width 6 height 4
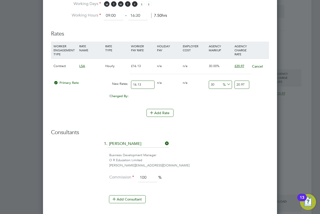
click at [212, 83] on input "30" at bounding box center [220, 85] width 23 height 8
type input "1"
type input "16.2913"
type input "18"
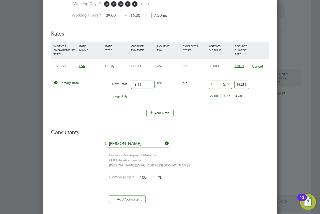
type input "19.0334"
type input "18.00"
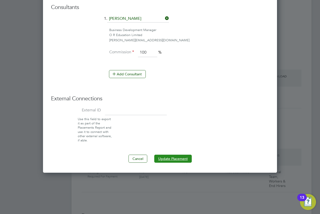
click at [172, 159] on button "Update Placement" at bounding box center [173, 159] width 38 height 8
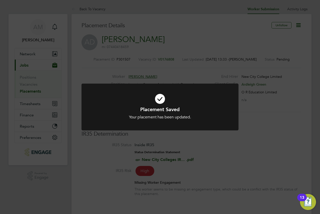
drag, startPoint x: 255, startPoint y: 107, endPoint x: 153, endPoint y: 54, distance: 114.7
click at [153, 54] on div "Placement Saved Your placement has been updated. Cancel Okay" at bounding box center [160, 107] width 320 height 214
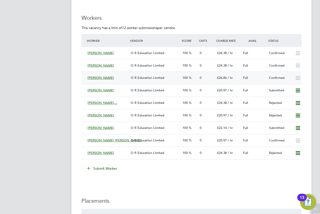
click at [266, 79] on div "Full" at bounding box center [254, 78] width 26 height 8
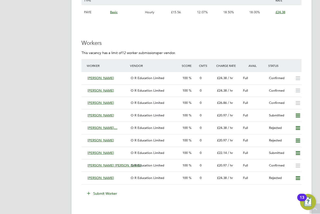
drag, startPoint x: 263, startPoint y: 169, endPoint x: 155, endPoint y: 167, distance: 107.2
click at [155, 167] on div "O R Education Limited" at bounding box center [155, 165] width 52 height 8
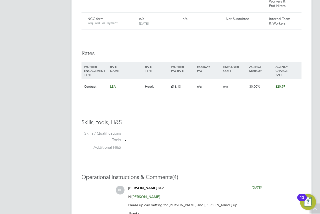
click at [278, 87] on span "£20.97" at bounding box center [281, 86] width 10 height 4
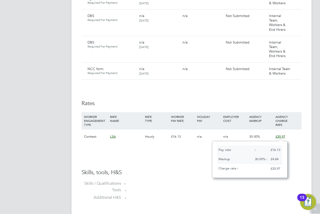
click at [278, 138] on span "£20.97" at bounding box center [281, 136] width 10 height 4
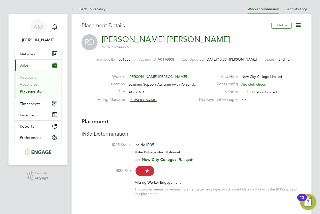
click at [301, 24] on icon at bounding box center [299, 25] width 6 height 6
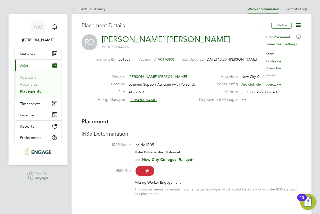
click at [292, 37] on li "Edit Placement e" at bounding box center [282, 37] width 37 height 7
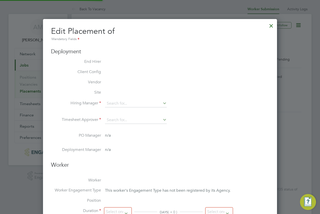
type input "[PERSON_NAME]"
type input "[DATE]"
type input "09:00"
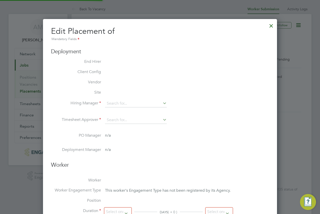
type input "16:30"
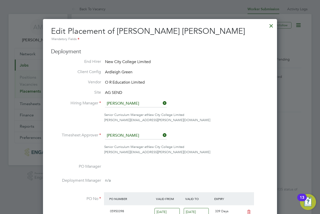
click at [273, 23] on div at bounding box center [271, 24] width 9 height 9
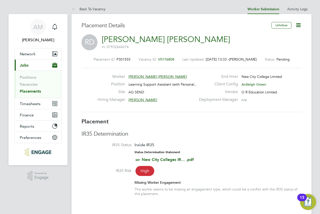
drag, startPoint x: 199, startPoint y: 32, endPoint x: 83, endPoint y: 36, distance: 115.5
click at [197, 31] on div "Placement Details" at bounding box center [175, 28] width 187 height 12
